Goal: Transaction & Acquisition: Subscribe to service/newsletter

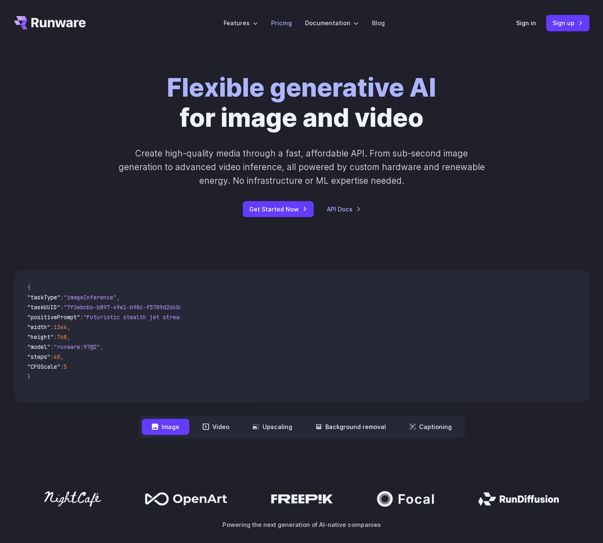
click at [284, 20] on link "Pricing" at bounding box center [281, 22] width 21 height 9
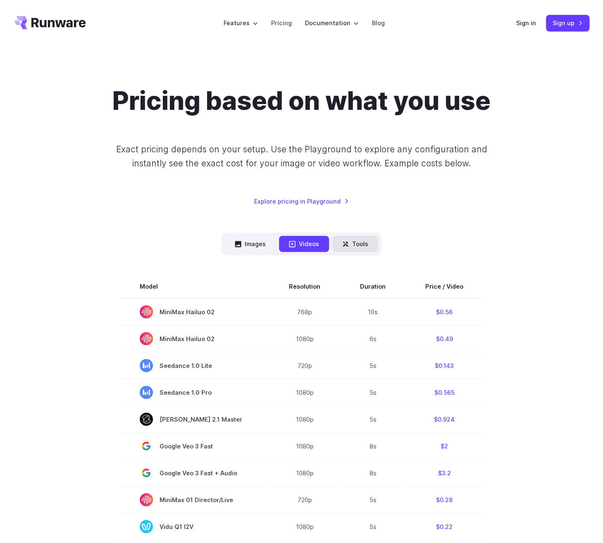
click at [359, 246] on button "Tools" at bounding box center [355, 244] width 46 height 16
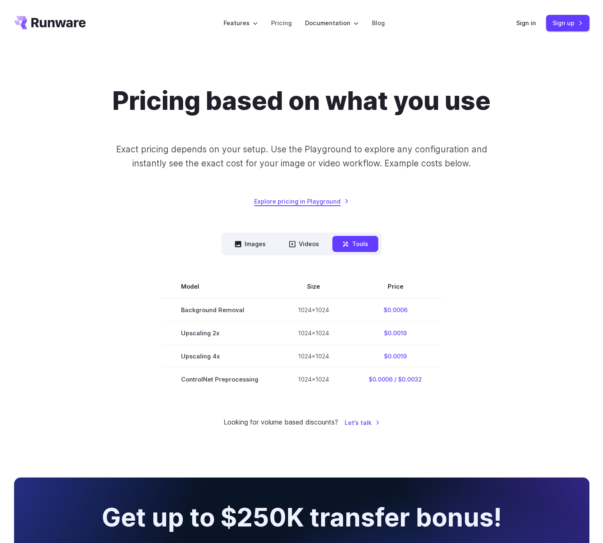
click at [323, 203] on link "Explore pricing in Playground" at bounding box center [301, 201] width 95 height 9
